Goal: Task Accomplishment & Management: Use online tool/utility

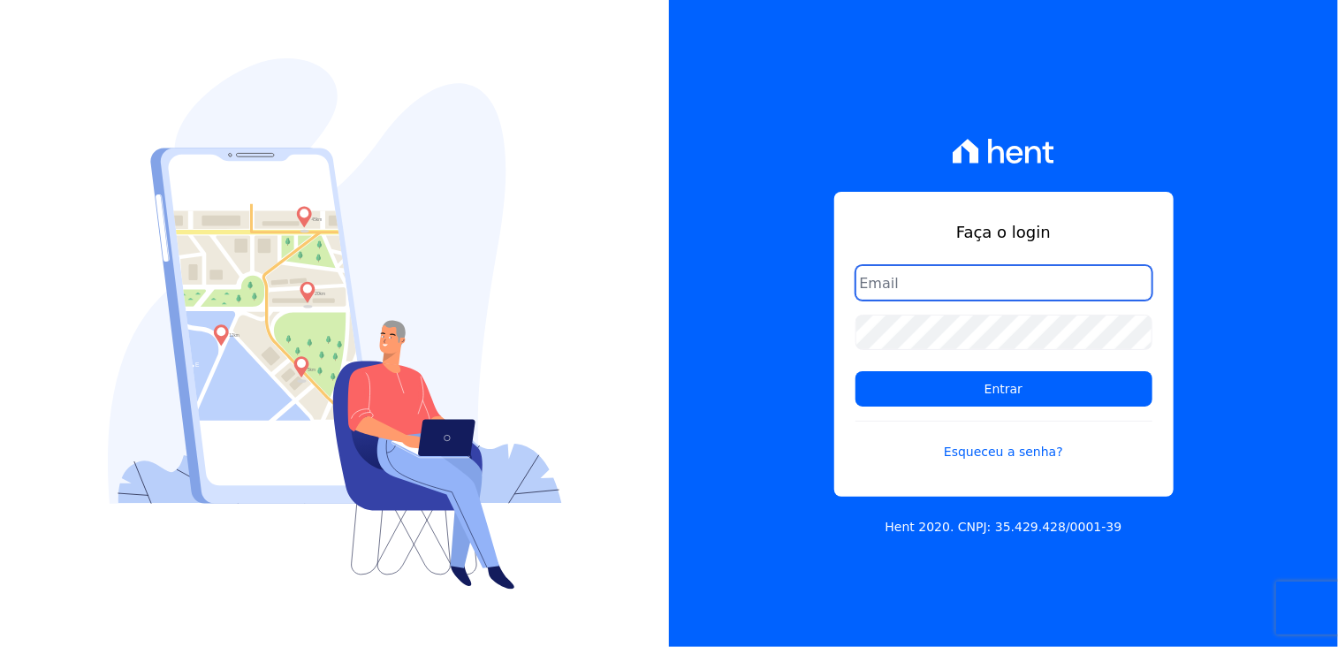
type input "[PERSON_NAME][EMAIL_ADDRESS][DOMAIN_NAME]"
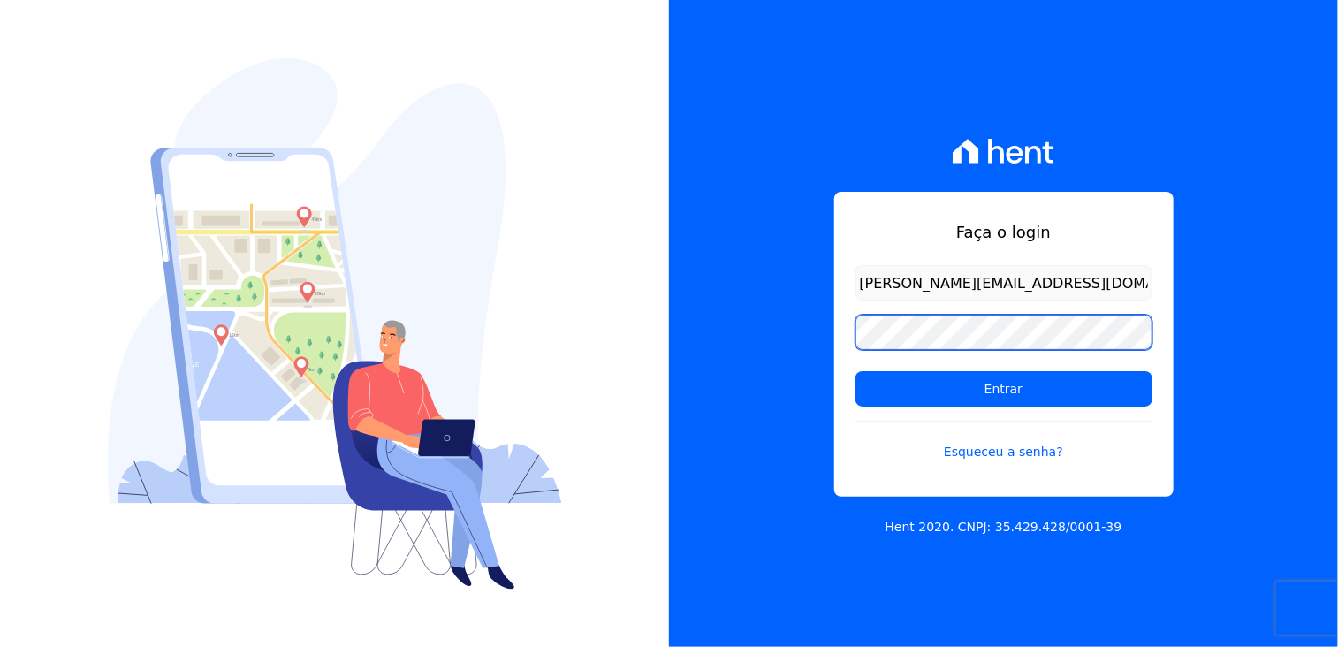
click at [680, 312] on div "Faça o login [PERSON_NAME][EMAIL_ADDRESS][DOMAIN_NAME] Entrar Esqueceu a senha?…" at bounding box center [1003, 323] width 669 height 647
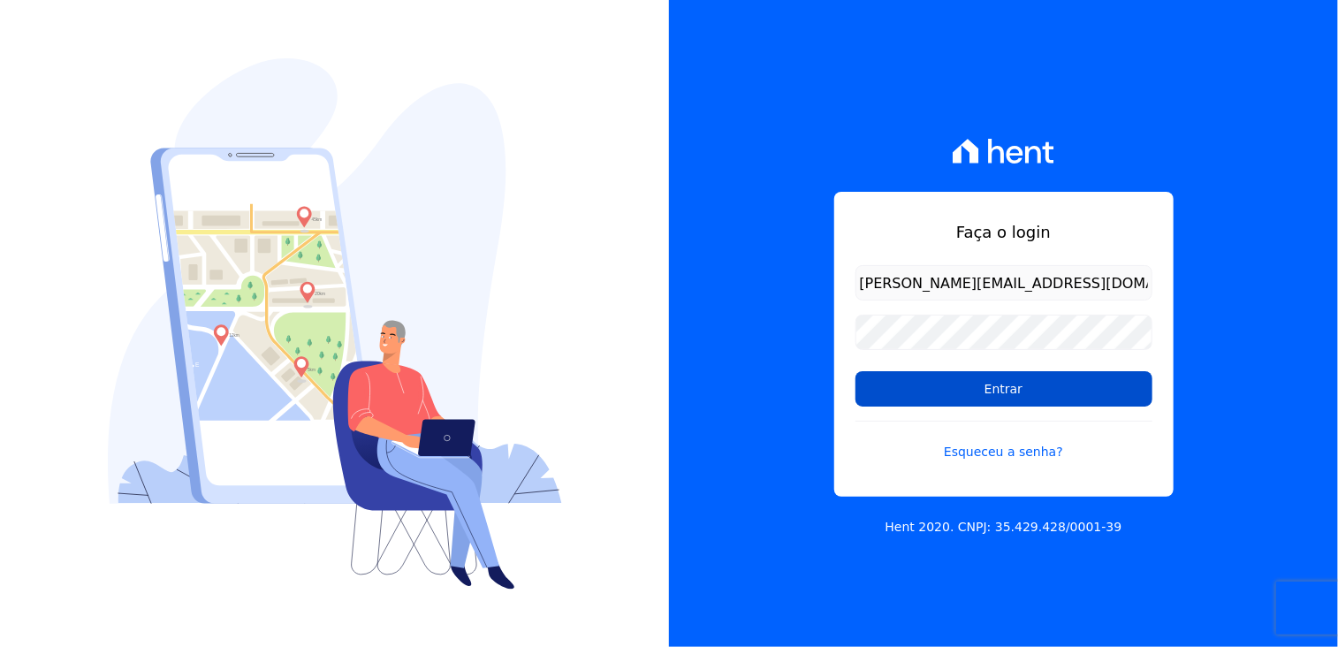
click at [875, 388] on input "Entrar" at bounding box center [1003, 388] width 297 height 35
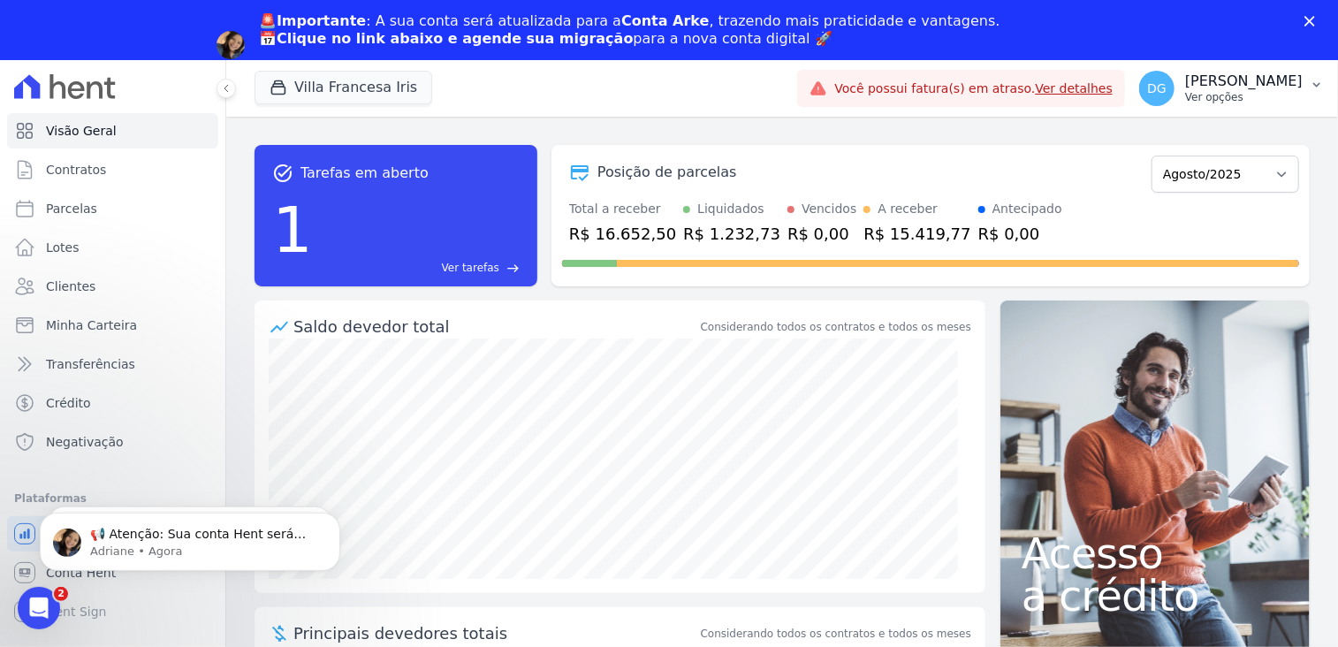
click at [1262, 80] on p "[PERSON_NAME]" at bounding box center [1243, 81] width 117 height 18
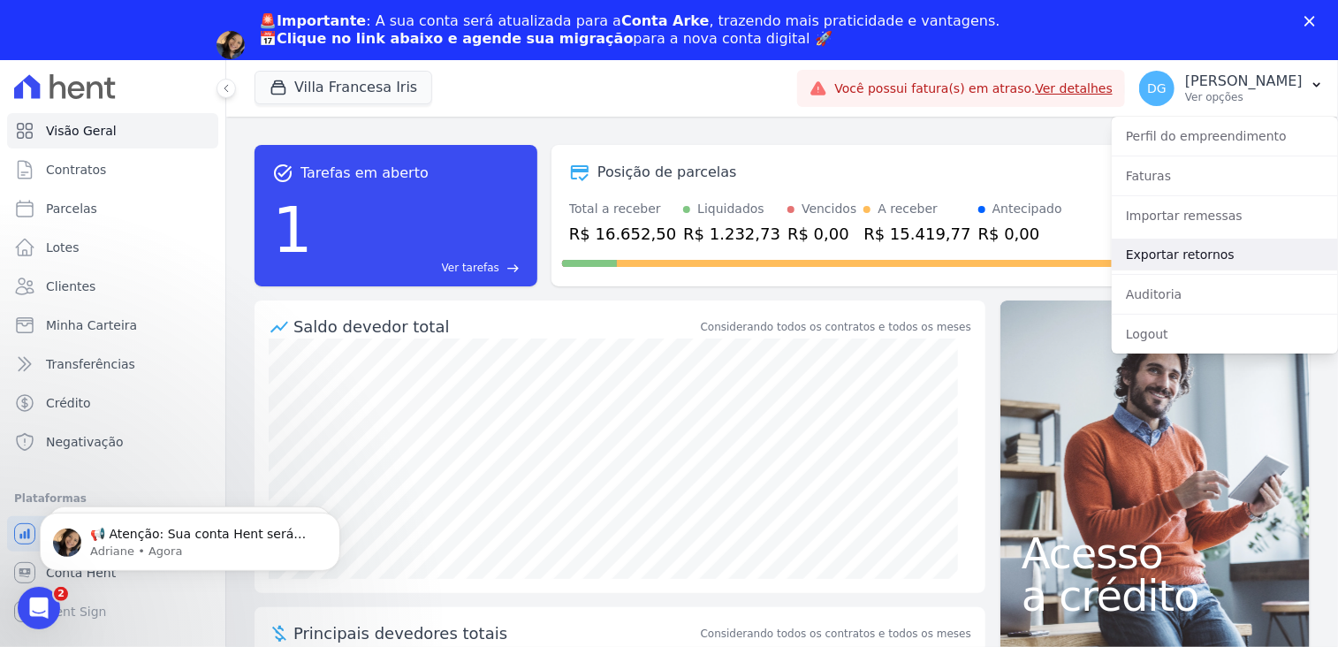
click at [1172, 248] on link "Exportar retornos" at bounding box center [1224, 255] width 226 height 32
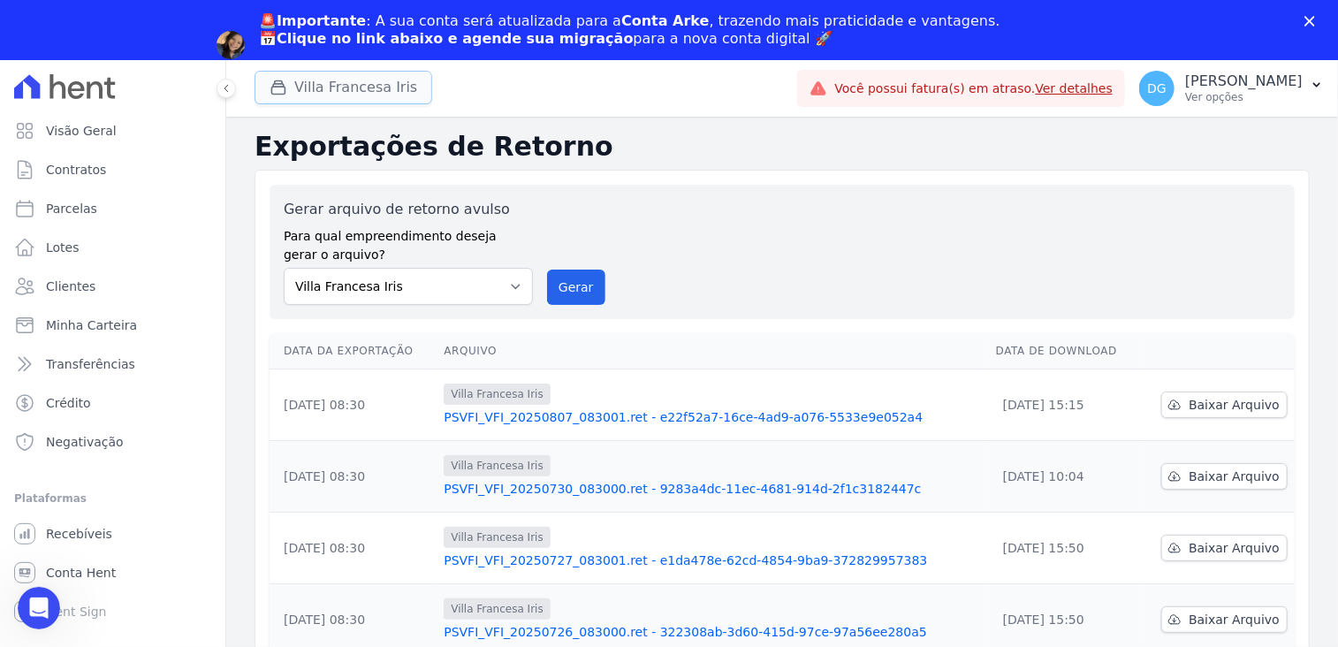
click at [318, 86] on button "Villa Francesa Iris" at bounding box center [343, 88] width 178 height 34
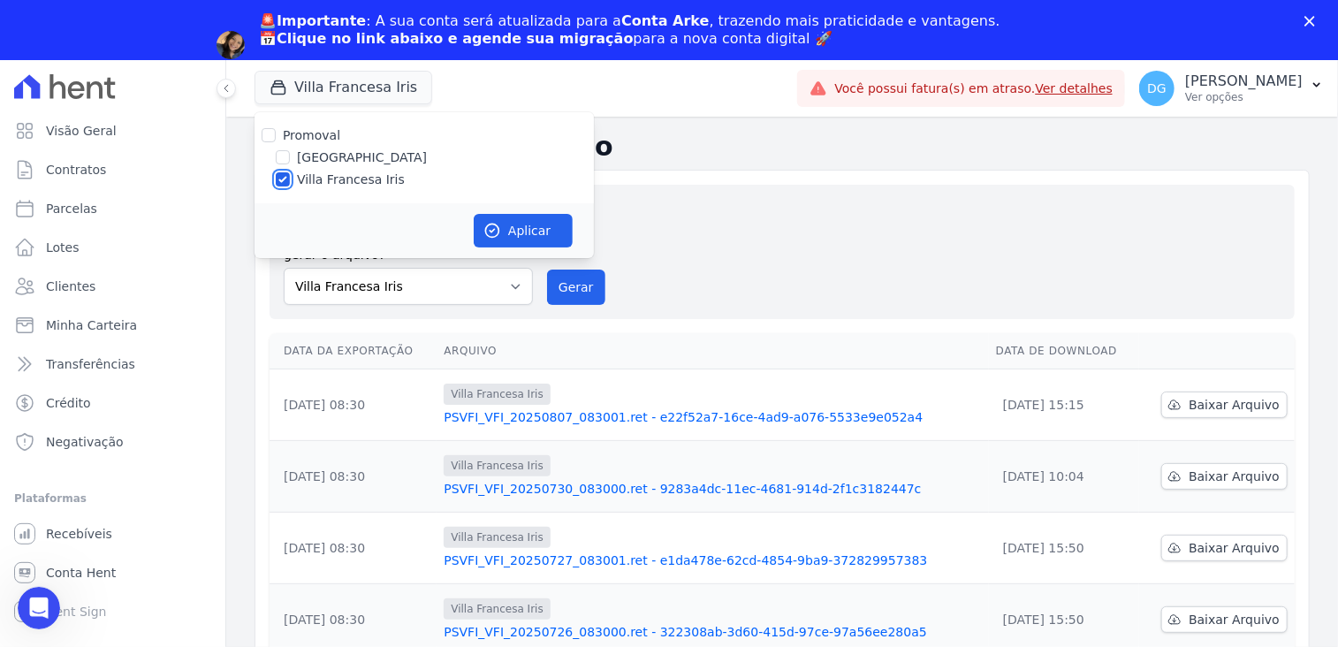
click at [286, 178] on input "Villa Francesa Iris" at bounding box center [283, 179] width 14 height 14
checkbox input "false"
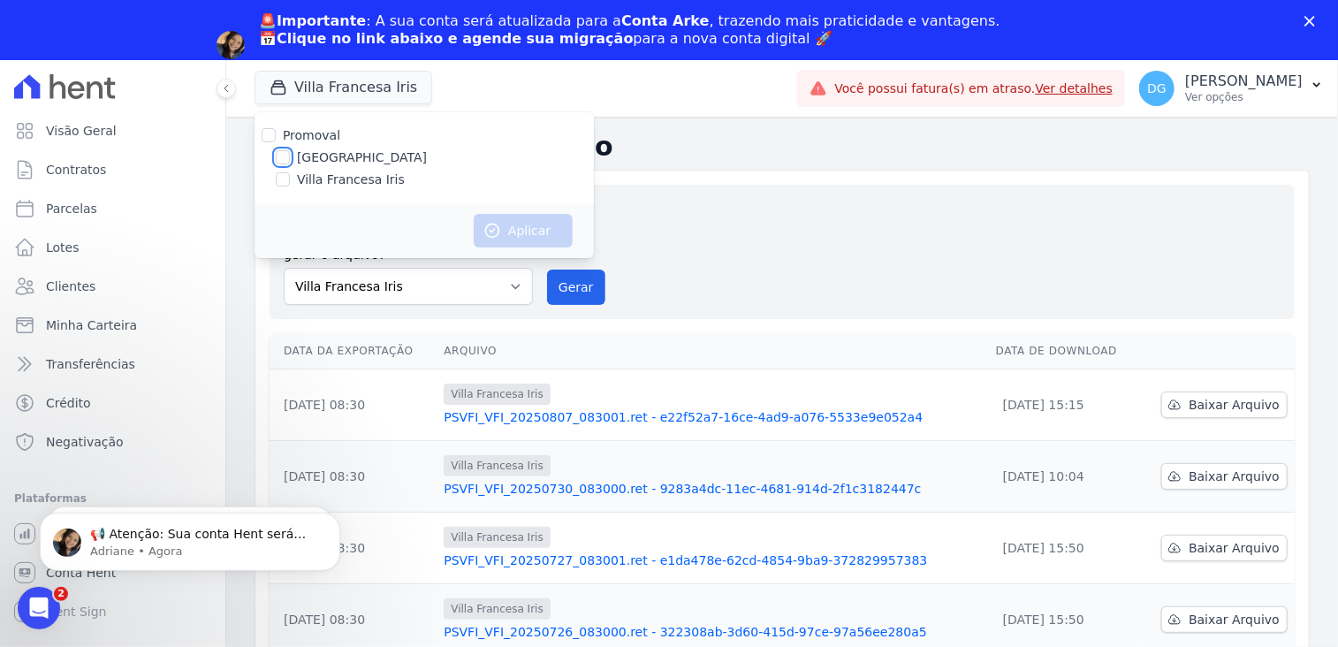
click at [285, 161] on input "France" at bounding box center [283, 157] width 14 height 14
checkbox input "true"
click at [509, 231] on button "Aplicar" at bounding box center [523, 231] width 99 height 34
